Goal: Navigation & Orientation: Find specific page/section

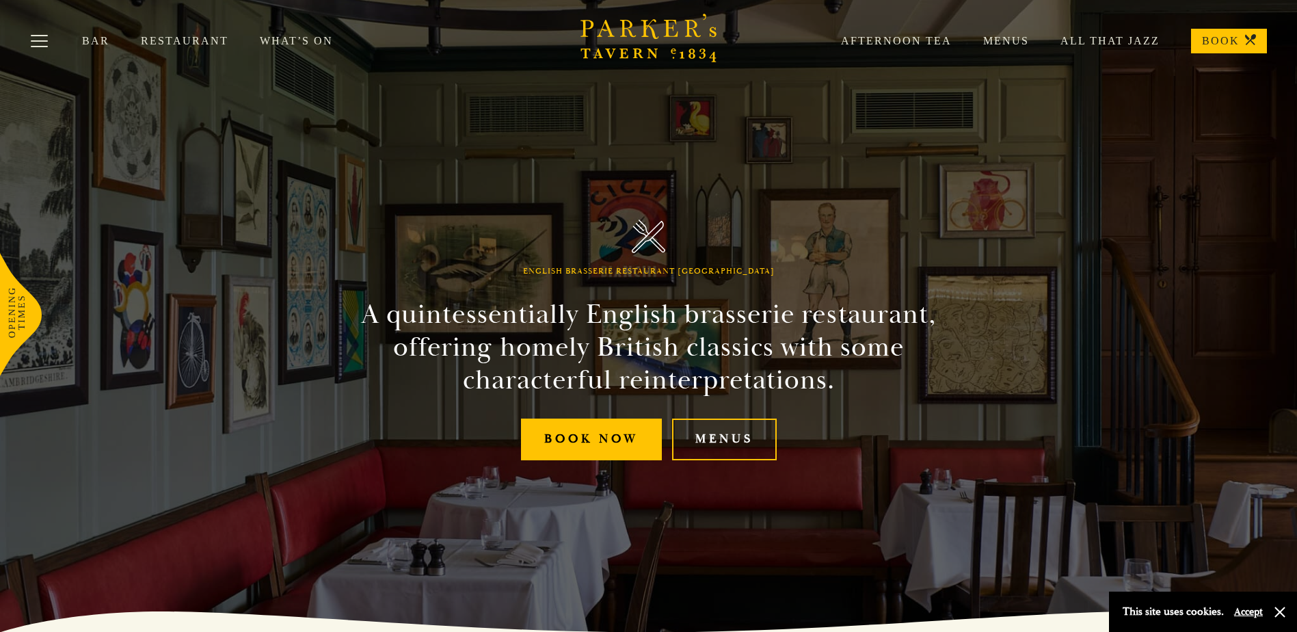
click at [164, 39] on link "Restaurant" at bounding box center [200, 41] width 119 height 14
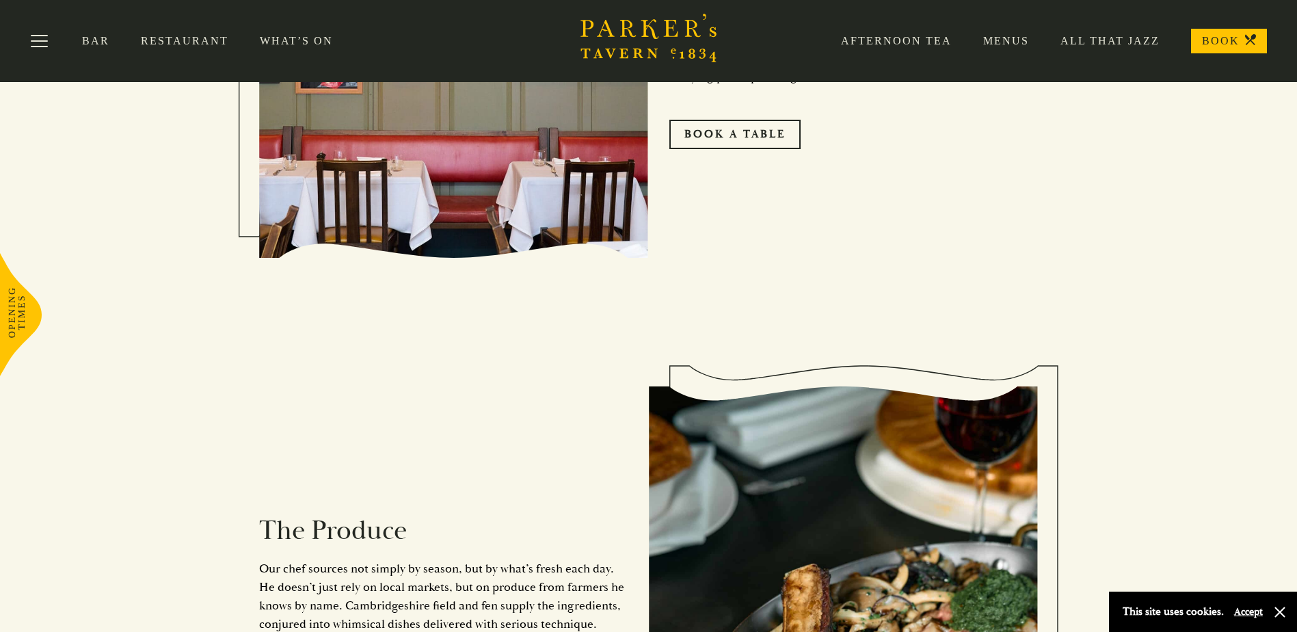
scroll to position [889, 0]
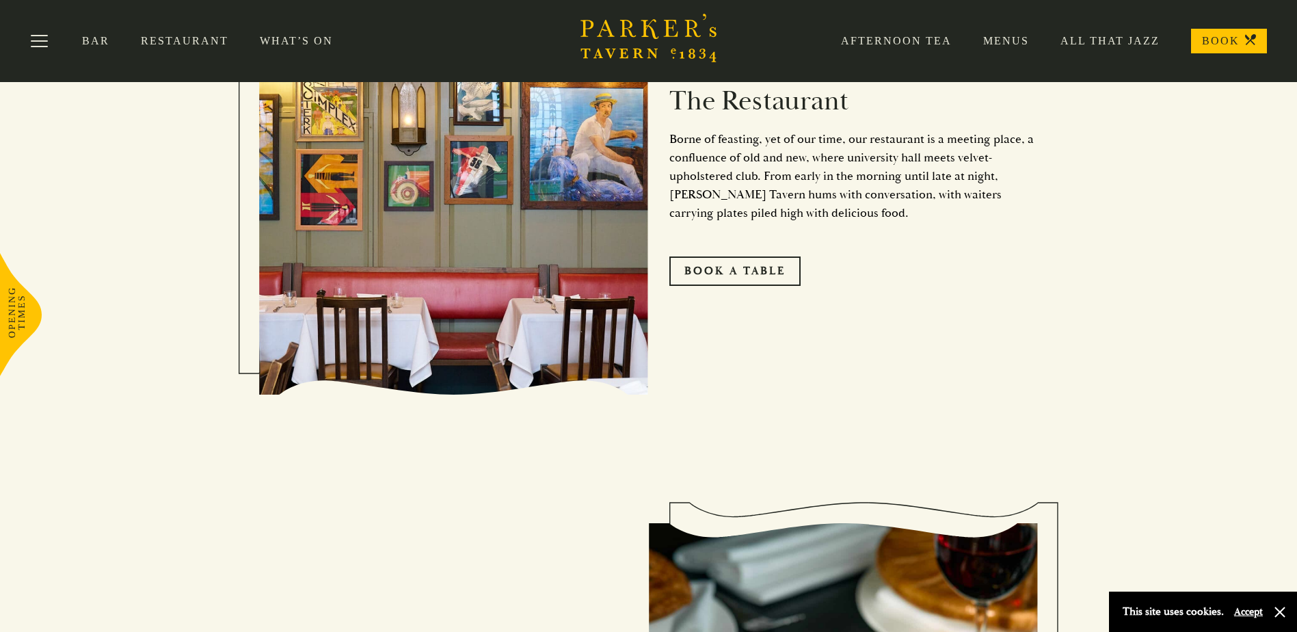
click at [95, 46] on link "Bar" at bounding box center [111, 41] width 59 height 14
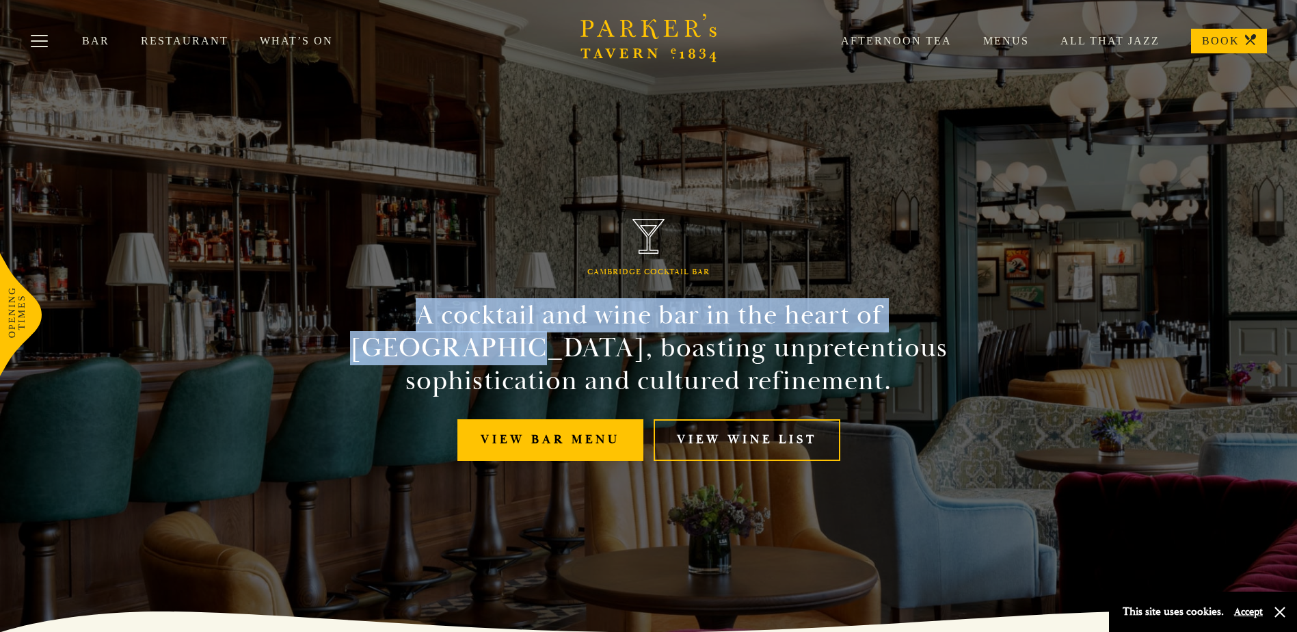
drag, startPoint x: 256, startPoint y: 310, endPoint x: 263, endPoint y: 230, distance: 80.3
click at [263, 230] on div "Cambridge Cocktail Bar A cocktail and wine bar in the heart of [GEOGRAPHIC_DATA…" at bounding box center [649, 316] width 820 height 632
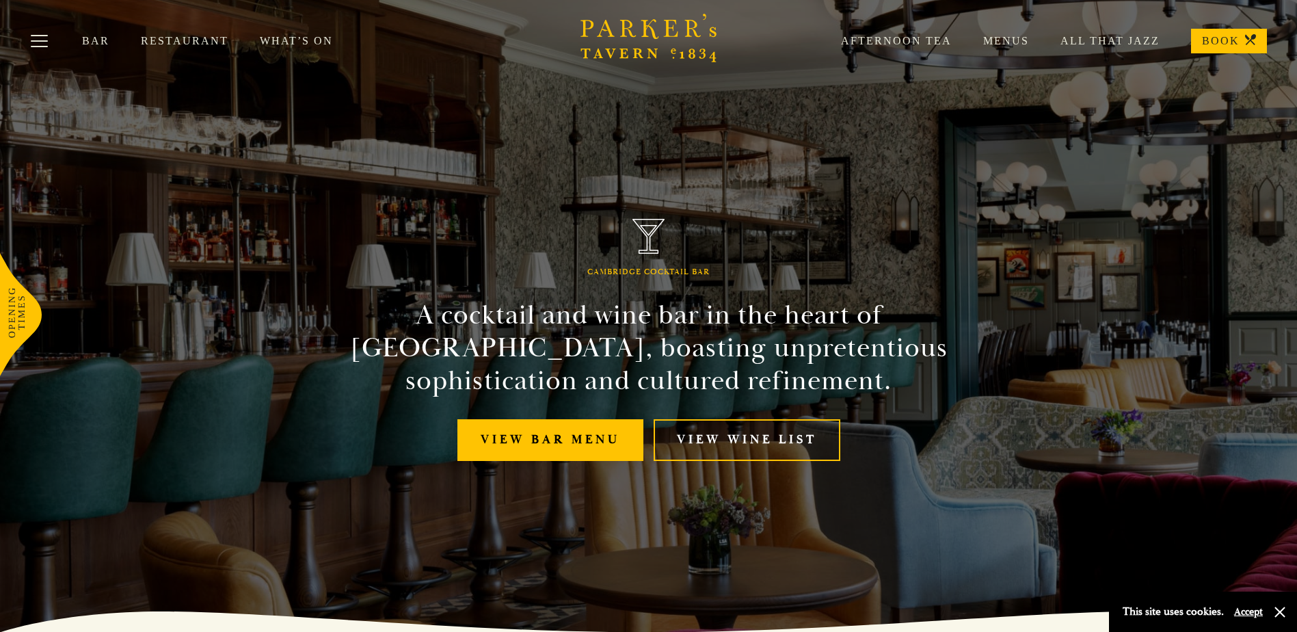
drag, startPoint x: 390, startPoint y: 463, endPoint x: 381, endPoint y: 457, distance: 10.4
click at [390, 464] on div "Cambridge Cocktail Bar A cocktail and wine bar in the heart of [GEOGRAPHIC_DATA…" at bounding box center [649, 316] width 820 height 632
drag, startPoint x: 983, startPoint y: 211, endPoint x: 806, endPoint y: 238, distance: 178.4
click at [806, 238] on div "Cambridge Cocktail Bar A cocktail and wine bar in the heart of [GEOGRAPHIC_DATA…" at bounding box center [649, 316] width 820 height 632
